Goal: Information Seeking & Learning: Check status

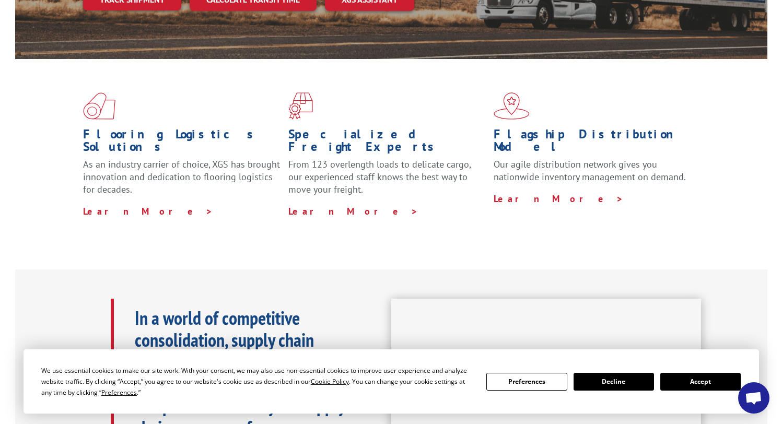
scroll to position [261, 0]
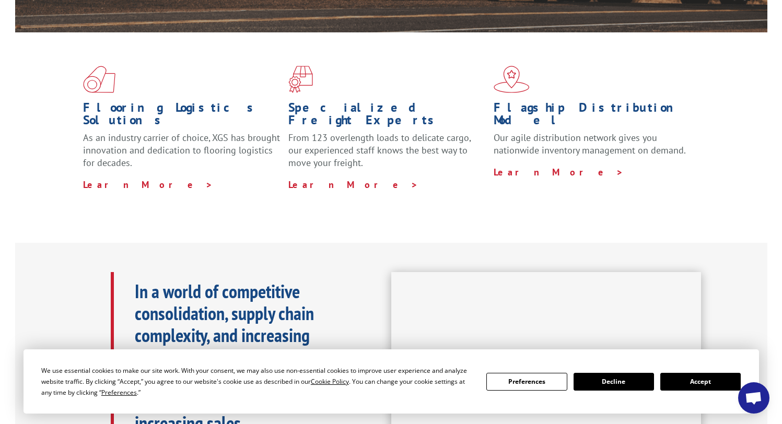
click at [700, 380] on button "Accept" at bounding box center [700, 382] width 80 height 18
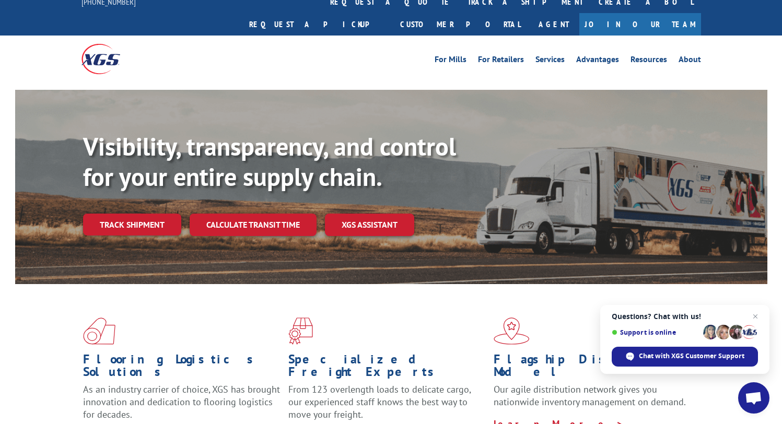
scroll to position [0, 0]
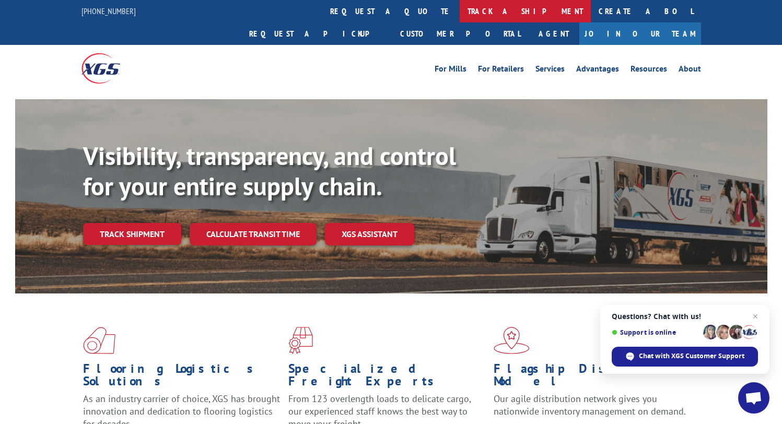
click at [460, 11] on link "track a shipment" at bounding box center [525, 11] width 131 height 22
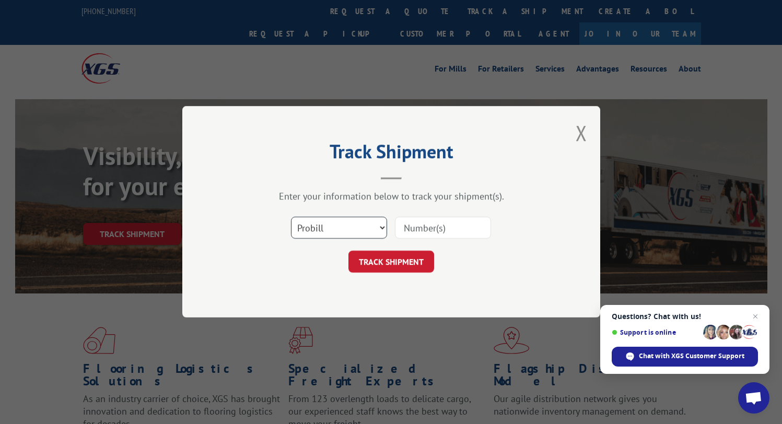
click at [379, 232] on select "Select category... Probill BOL PO" at bounding box center [339, 228] width 96 height 22
click at [425, 232] on input at bounding box center [443, 228] width 96 height 22
click at [376, 231] on select "Select category... Probill BOL PO" at bounding box center [339, 228] width 96 height 22
click at [444, 230] on input at bounding box center [443, 228] width 96 height 22
click at [433, 228] on input "8" at bounding box center [443, 228] width 96 height 22
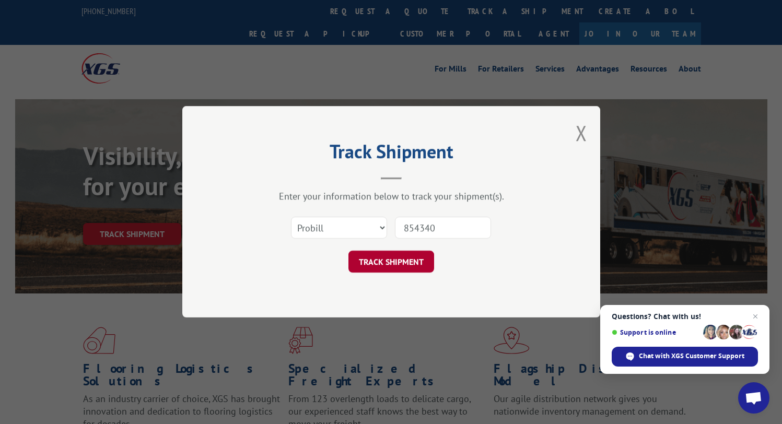
type input "854340"
click at [427, 265] on button "TRACK SHIPMENT" at bounding box center [391, 262] width 86 height 22
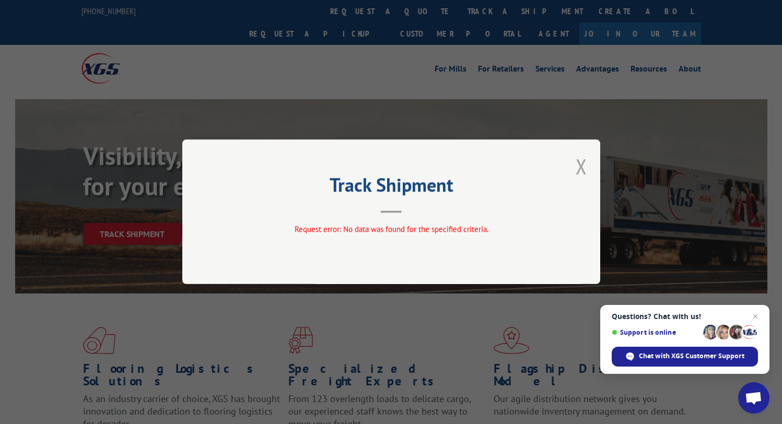
click at [585, 168] on button "Close modal" at bounding box center [581, 167] width 11 height 28
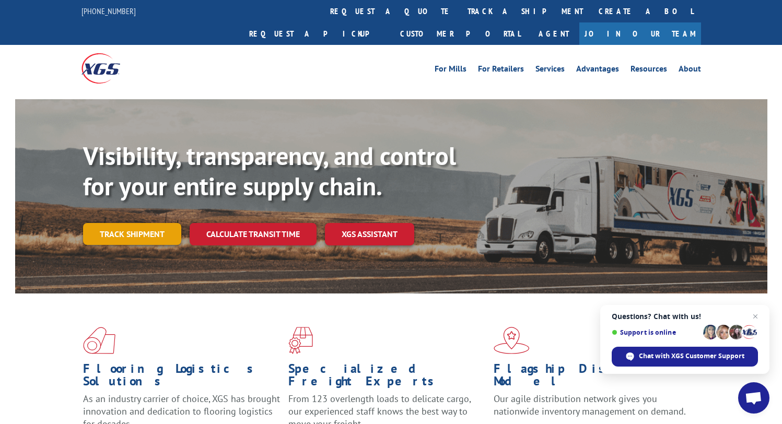
click at [143, 223] on link "Track shipment" at bounding box center [132, 234] width 98 height 22
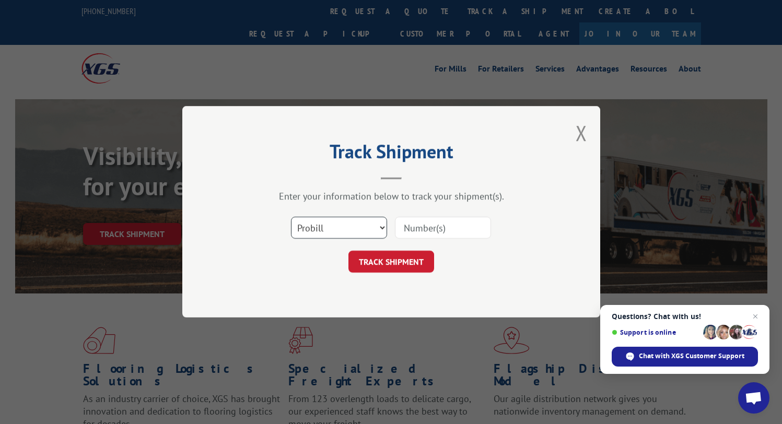
click at [373, 230] on select "Select category... Probill BOL PO" at bounding box center [339, 228] width 96 height 22
click at [460, 221] on input at bounding box center [443, 228] width 96 height 22
paste input "33510289"
type input "3"
paste input "33510289"
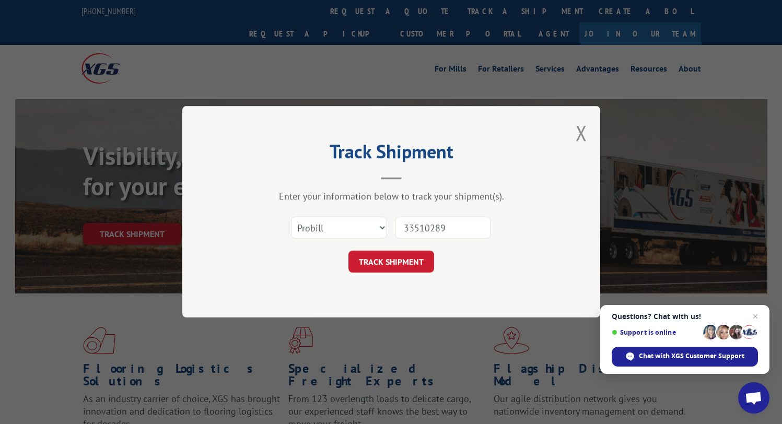
type input "33510289"
click at [340, 227] on select "Select category... Probill BOL PO" at bounding box center [339, 228] width 96 height 22
select select "po"
click at [291, 217] on select "Select category... Probill BOL PO" at bounding box center [339, 228] width 96 height 22
click at [387, 262] on button "TRACK SHIPMENT" at bounding box center [391, 262] width 86 height 22
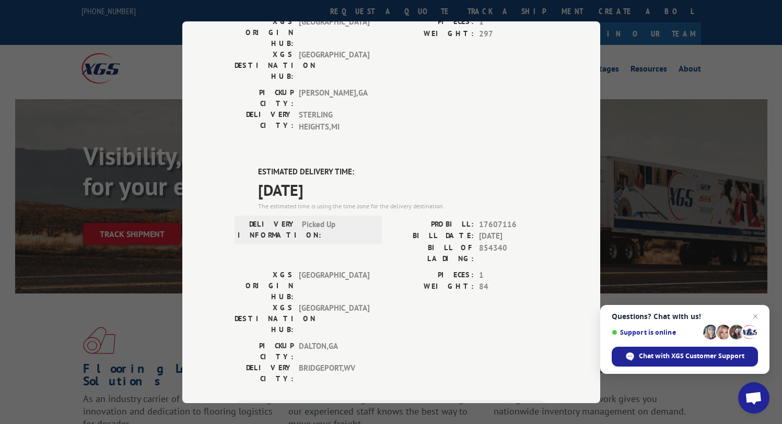
scroll to position [164, 0]
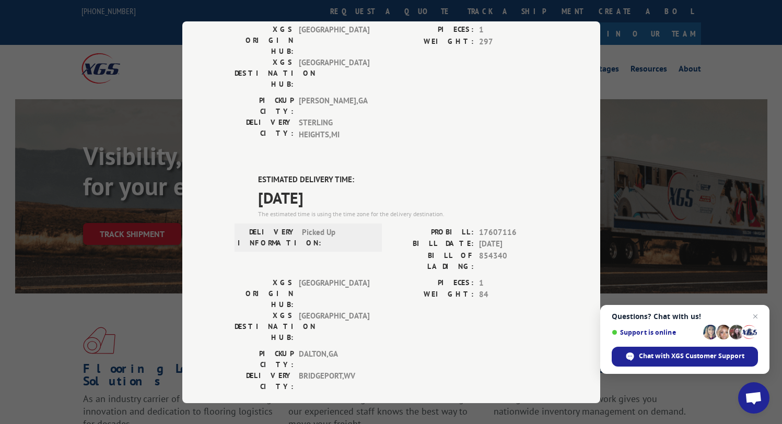
click at [503, 226] on span "17607116" at bounding box center [513, 232] width 69 height 12
copy span "17607116"
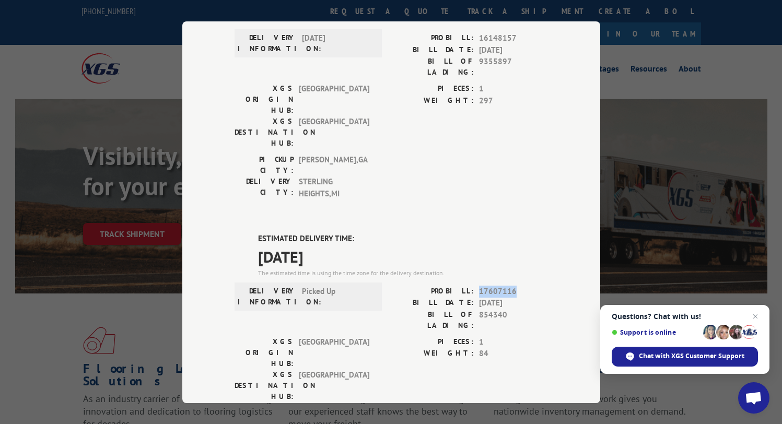
scroll to position [0, 0]
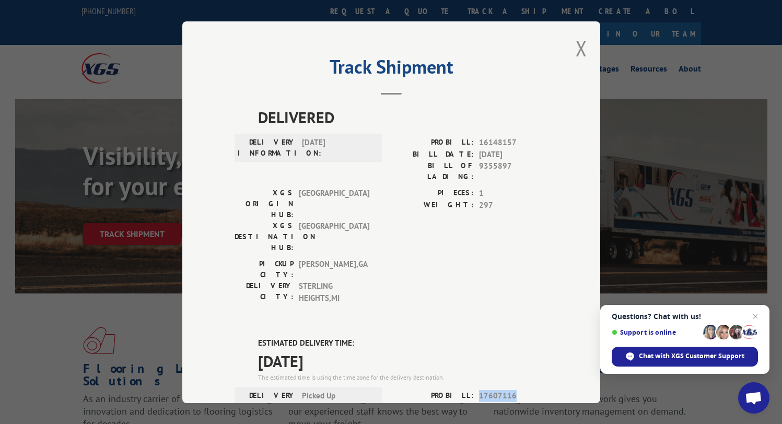
copy span "17607116"
click at [578, 42] on button "Close modal" at bounding box center [581, 48] width 11 height 28
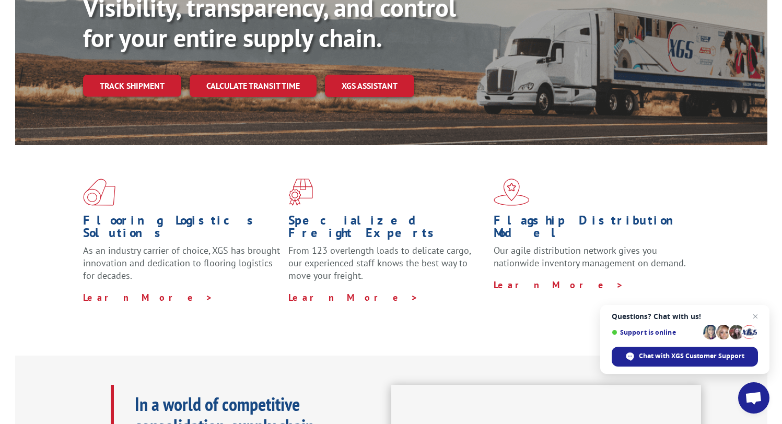
scroll to position [157, 0]
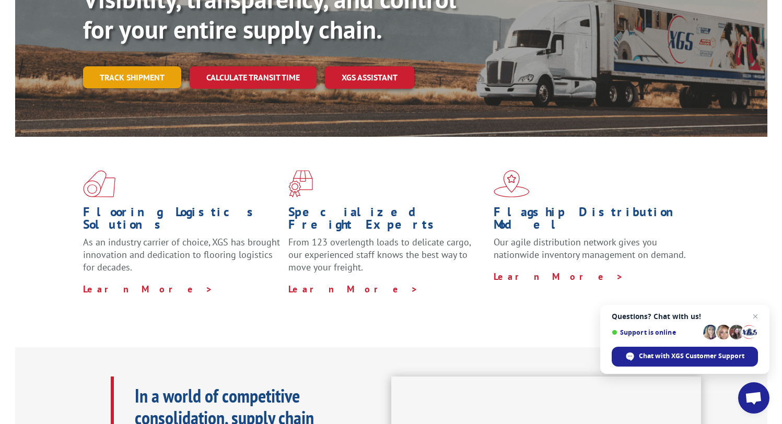
click at [147, 66] on link "Track shipment" at bounding box center [132, 77] width 98 height 22
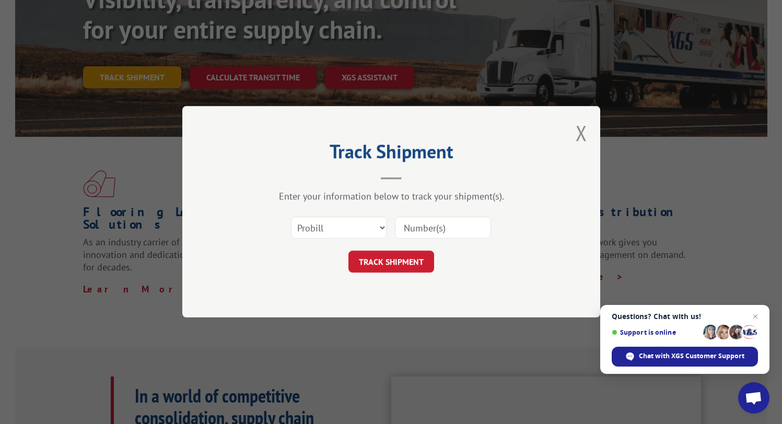
scroll to position [0, 0]
paste input "17607116"
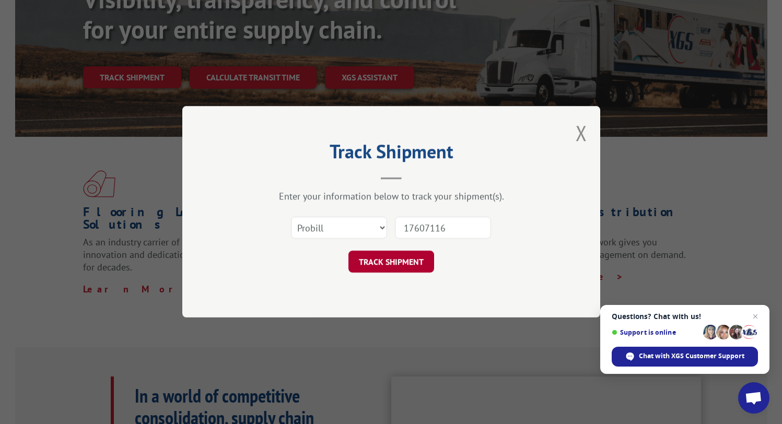
type input "17607116"
click at [398, 264] on button "TRACK SHIPMENT" at bounding box center [391, 262] width 86 height 22
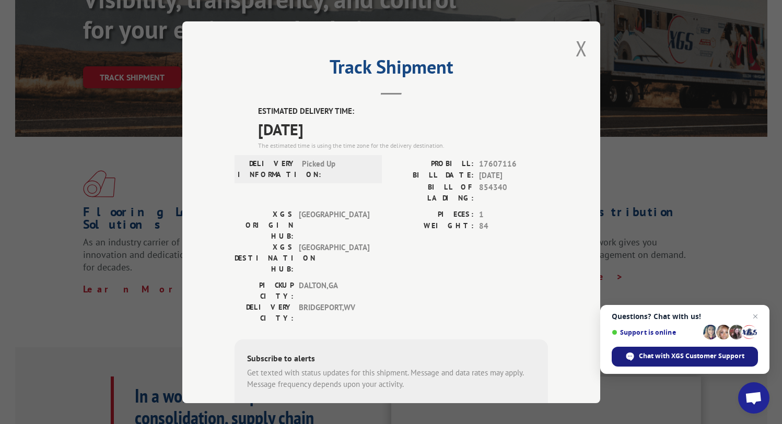
click at [689, 359] on span "Chat with XGS Customer Support" at bounding box center [692, 356] width 106 height 9
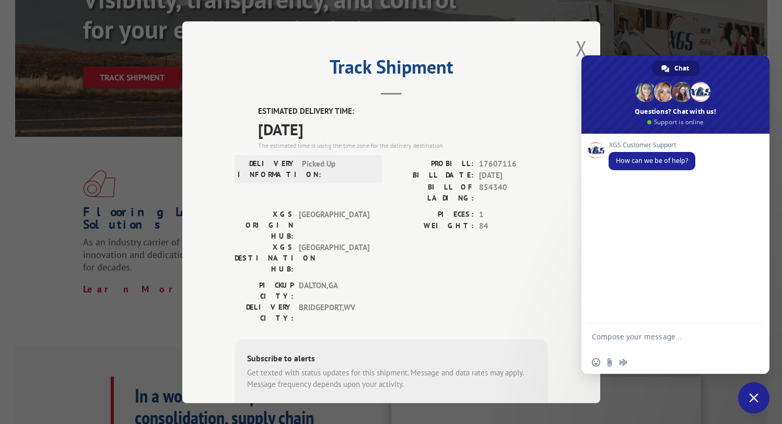
click at [659, 338] on textarea "Compose your message..." at bounding box center [664, 341] width 144 height 19
click at [670, 336] on textarea "Where is my shipment 17607116" at bounding box center [664, 338] width 144 height 9
type textarea "Where is my shipment Probill 17607116"
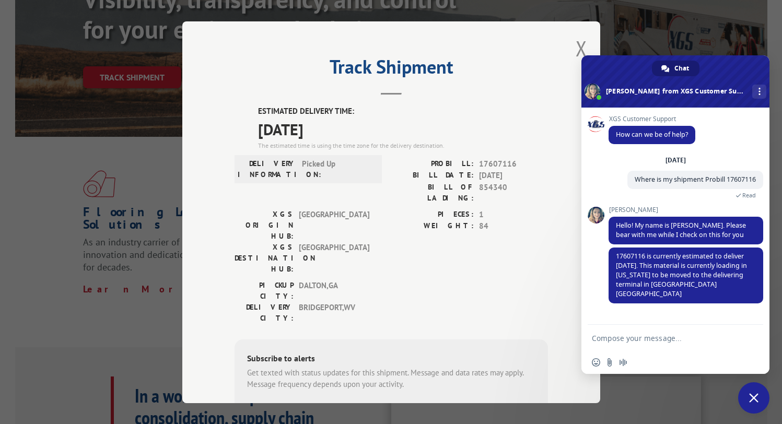
click at [653, 340] on textarea "Compose your message..." at bounding box center [664, 338] width 144 height 9
click at [687, 339] on textarea "Will it be deliver at [STREET_ADDRESS]" at bounding box center [664, 338] width 144 height 9
click at [672, 341] on textarea "Will it be deliver at [STREET_ADDRESS]" at bounding box center [664, 338] width 144 height 9
click at [729, 336] on textarea "Will it be delivered at [STREET_ADDRESS]" at bounding box center [664, 341] width 144 height 19
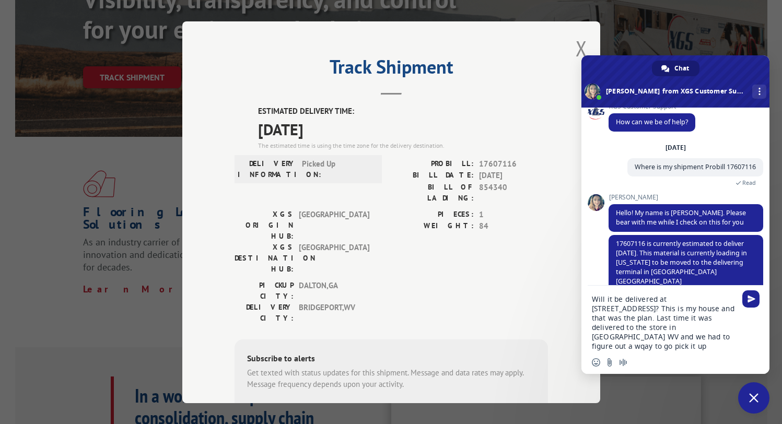
click at [690, 339] on textarea "Will it be delivered at [STREET_ADDRESS]? This is my house and that was the pla…" at bounding box center [664, 323] width 144 height 56
type textarea "Will it be delivered at [STREET_ADDRESS]? This is my house and that was the pla…"
click at [748, 303] on span "Send" at bounding box center [750, 298] width 17 height 17
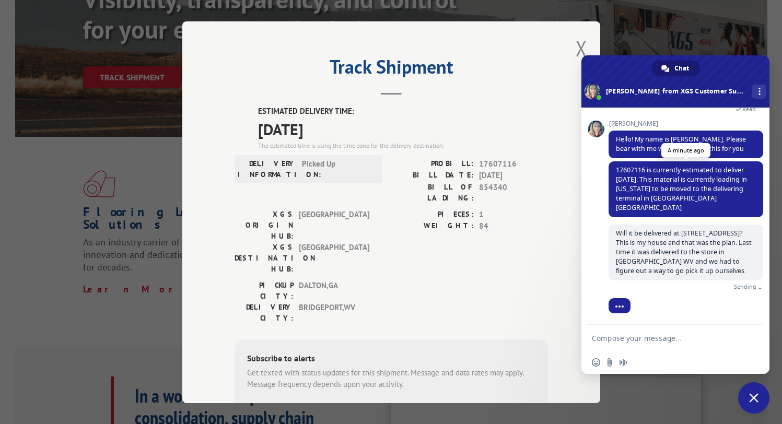
scroll to position [74, 0]
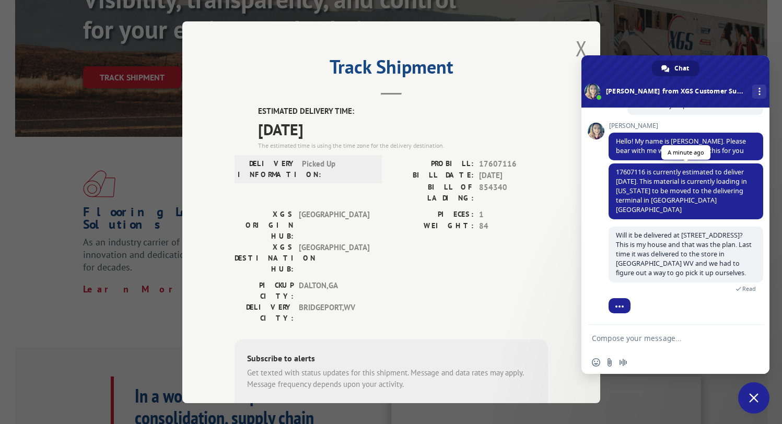
click at [715, 201] on span "17607116 is currently estimated to deliver [DATE]. This material is currently l…" at bounding box center [681, 191] width 131 height 46
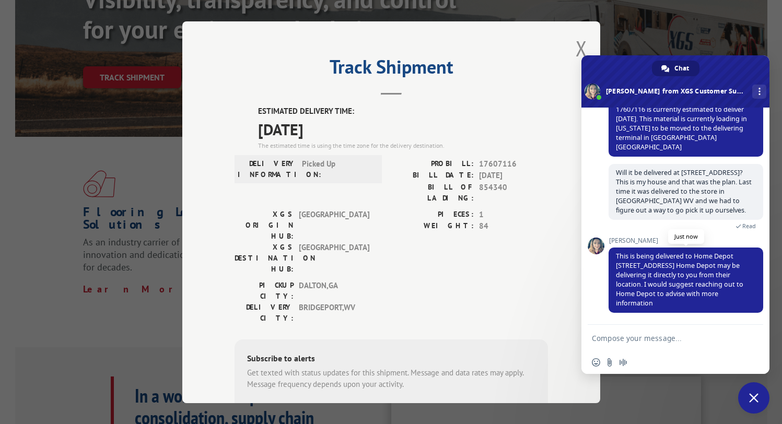
scroll to position [137, 0]
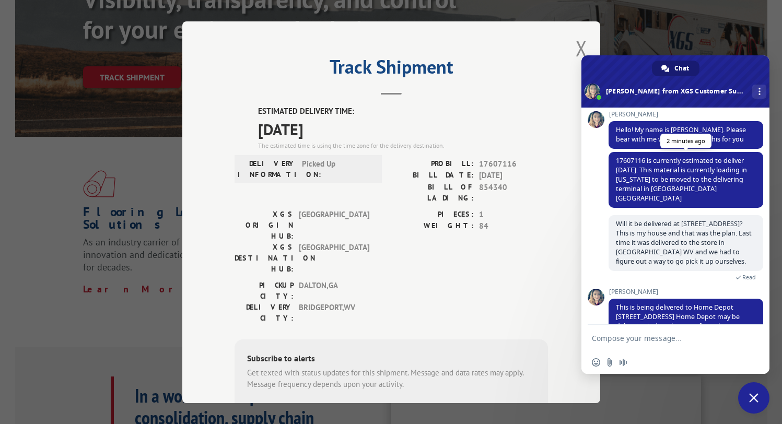
drag, startPoint x: 714, startPoint y: 304, endPoint x: 647, endPoint y: 113, distance: 201.6
click at [647, 113] on div "XGS Customer Support How can we be of help? [DATE] Where is my shipment Probill…" at bounding box center [686, 135] width 155 height 210
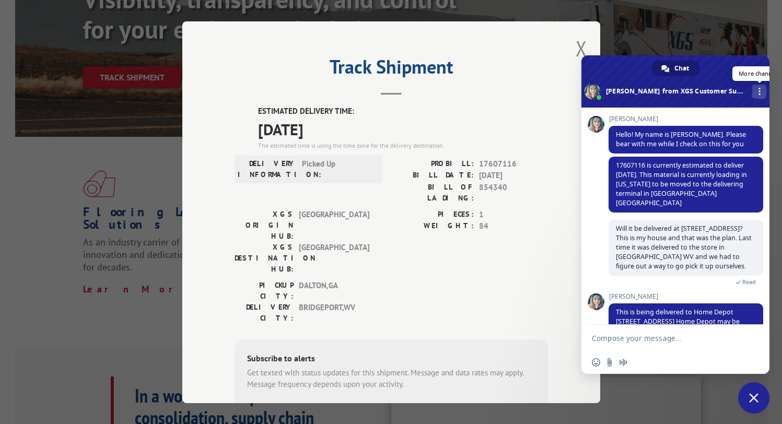
drag, startPoint x: 647, startPoint y: 113, endPoint x: 752, endPoint y: 90, distance: 107.5
click at [752, 90] on div "More channels" at bounding box center [759, 92] width 14 height 14
click at [719, 243] on span "Will it be delivered at [STREET_ADDRESS]? This is my house and that was the pla…" at bounding box center [684, 247] width 136 height 46
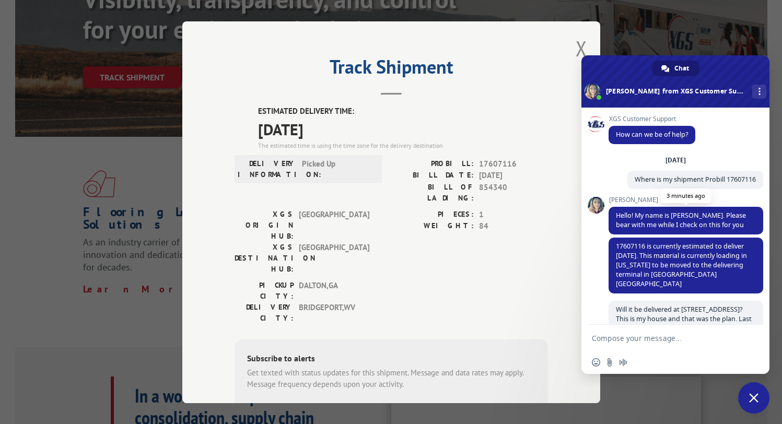
drag, startPoint x: 712, startPoint y: 299, endPoint x: 609, endPoint y: 213, distance: 133.9
click at [609, 213] on div "XGS Customer Support How can we be of help? [DATE] Where is my shipment Probill…" at bounding box center [686, 220] width 155 height 210
drag, startPoint x: 609, startPoint y: 213, endPoint x: 657, endPoint y: 198, distance: 49.9
click at [661, 200] on span "[PERSON_NAME]" at bounding box center [686, 199] width 155 height 7
click at [631, 186] on span "Where is my shipment Probill 17607116" at bounding box center [695, 180] width 136 height 18
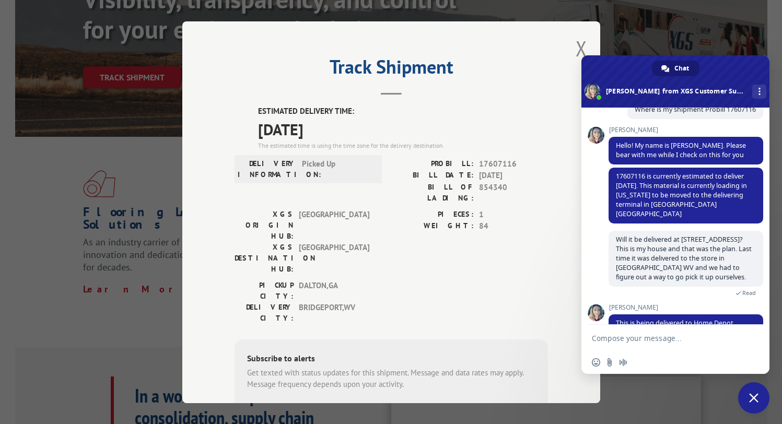
scroll to position [137, 0]
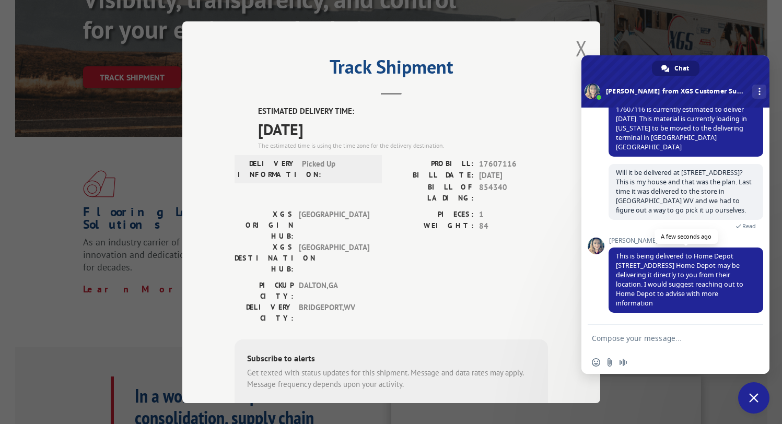
drag, startPoint x: 616, startPoint y: 131, endPoint x: 740, endPoint y: 305, distance: 214.0
click at [740, 188] on div "XGS Customer Support How can we be of help? [DATE] Where is my shipment Probill…" at bounding box center [686, 84] width 155 height 210
drag, startPoint x: 740, startPoint y: 305, endPoint x: 701, endPoint y: 284, distance: 44.2
drag, startPoint x: 701, startPoint y: 284, endPoint x: 655, endPoint y: 261, distance: 51.9
click at [654, 259] on span "This is being delivered to Home Depot [STREET_ADDRESS] Home Depot may be delive…" at bounding box center [679, 280] width 127 height 56
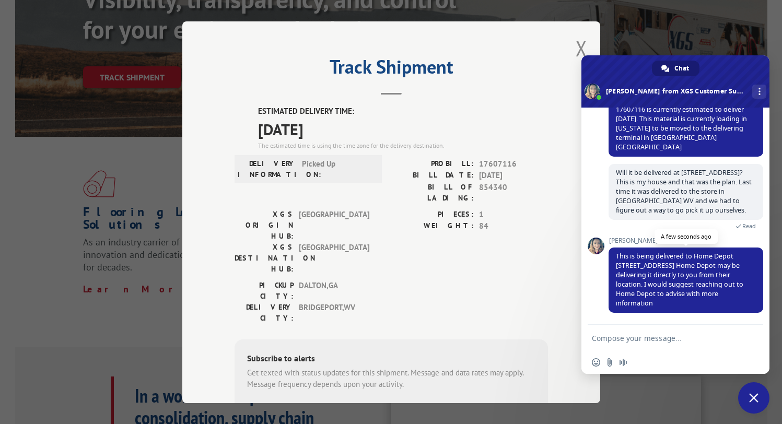
click at [712, 299] on span "This is being delivered to Home Depot [STREET_ADDRESS] Home Depot may be delive…" at bounding box center [686, 280] width 155 height 65
click at [707, 293] on span "This is being delivered to Home Depot [STREET_ADDRESS] Home Depot may be delive…" at bounding box center [679, 280] width 127 height 56
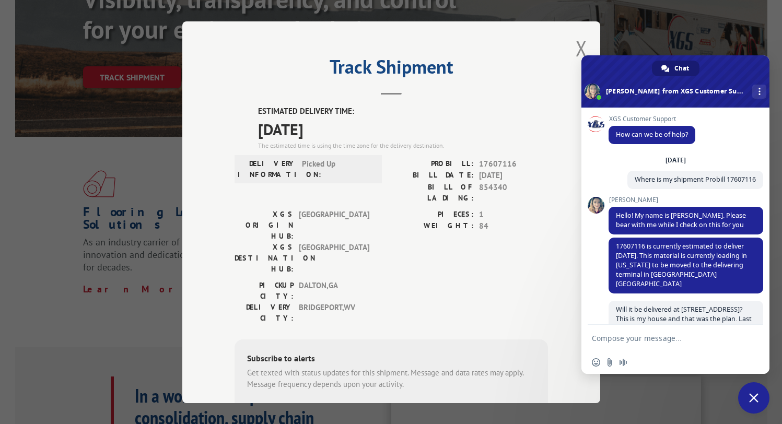
copy div "How can we be of help? [DATE] Where is my shipment Probill 17607116 3 minutes a…"
drag, startPoint x: 714, startPoint y: 306, endPoint x: 613, endPoint y: 133, distance: 200.4
click at [613, 133] on div "XGS Customer Support How can we be of help? [DATE] Where is my shipment Probill…" at bounding box center [686, 220] width 155 height 210
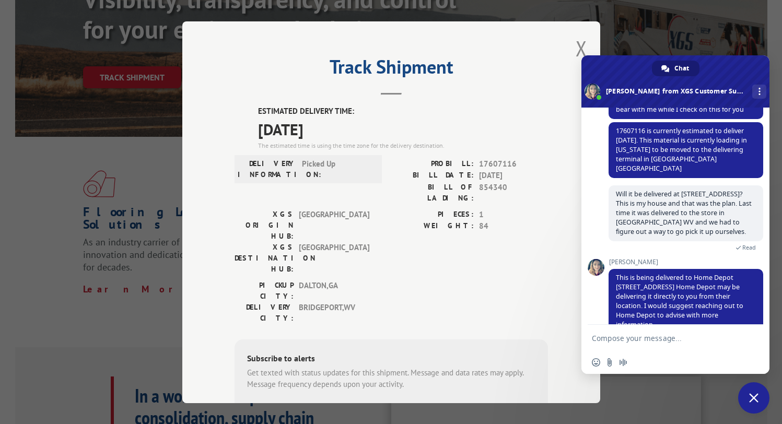
scroll to position [168, 0]
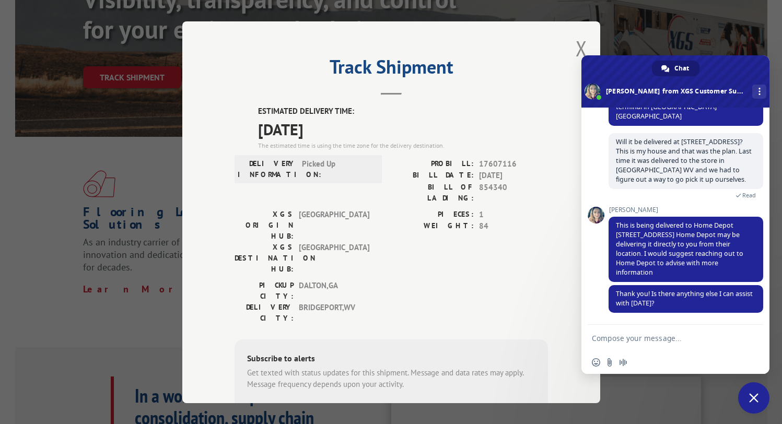
click at [683, 335] on textarea "Compose your message..." at bounding box center [664, 338] width 144 height 9
type textarea "Thank you very much"
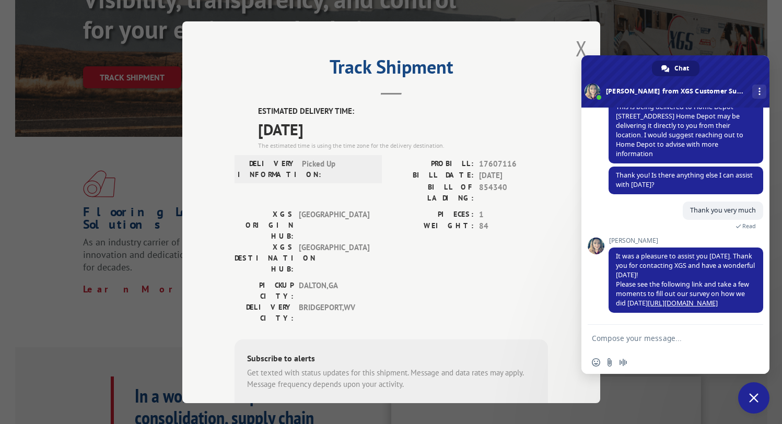
scroll to position [276, 0]
click at [757, 399] on span "Close chat" at bounding box center [753, 397] width 9 height 9
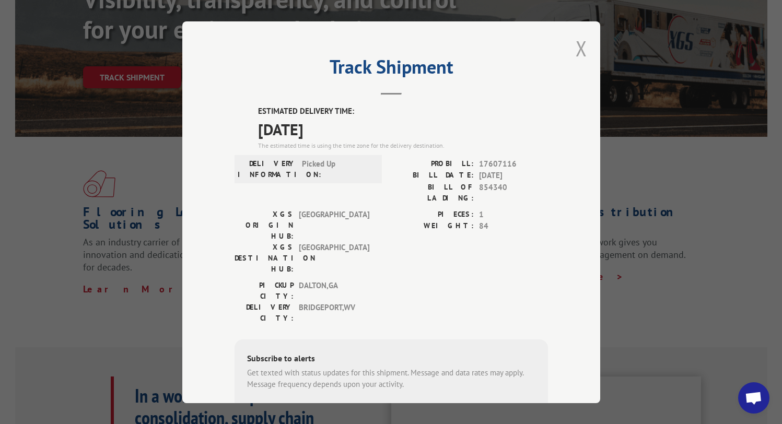
click at [579, 43] on button "Close modal" at bounding box center [581, 48] width 11 height 28
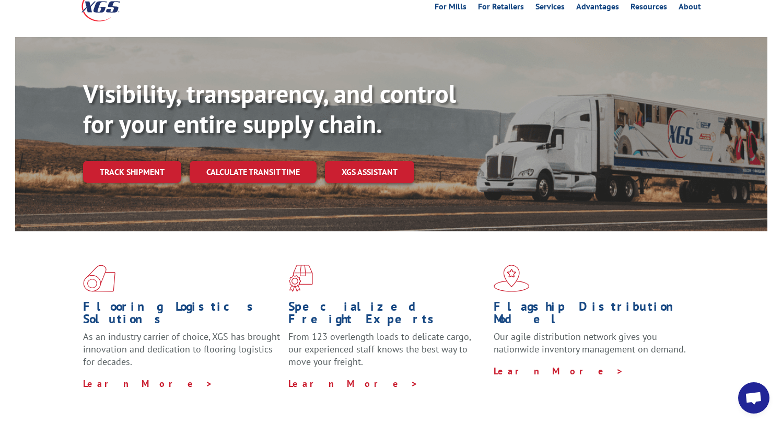
scroll to position [0, 0]
